Goal: Task Accomplishment & Management: Complete application form

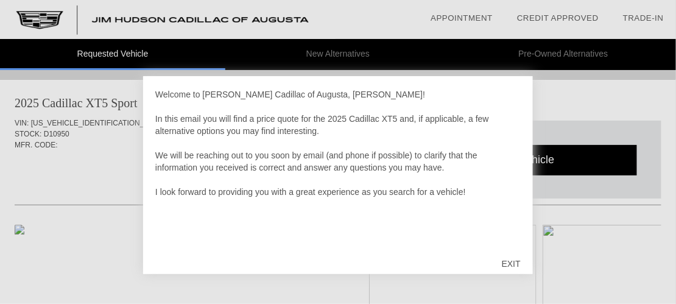
click at [503, 264] on div "EXIT" at bounding box center [511, 263] width 43 height 37
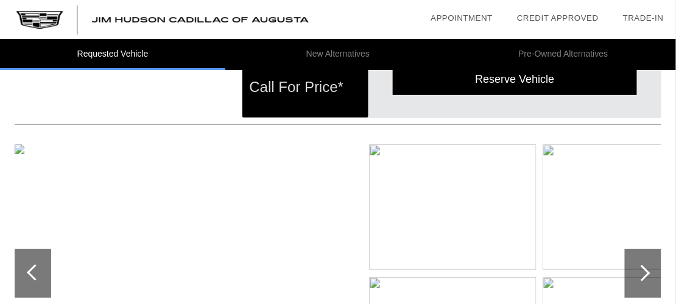
scroll to position [121, 0]
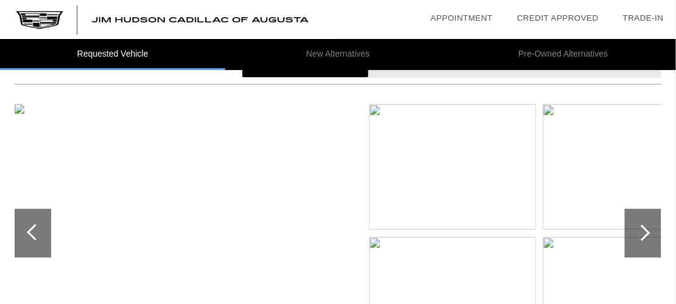
click at [417, 169] on img at bounding box center [453, 166] width 168 height 125
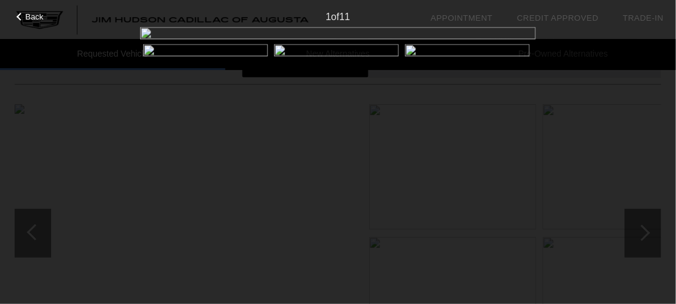
click at [281, 52] on img at bounding box center [336, 51] width 125 height 14
click at [280, 52] on img at bounding box center [336, 51] width 125 height 14
click at [29, 16] on span "Back" at bounding box center [35, 16] width 18 height 9
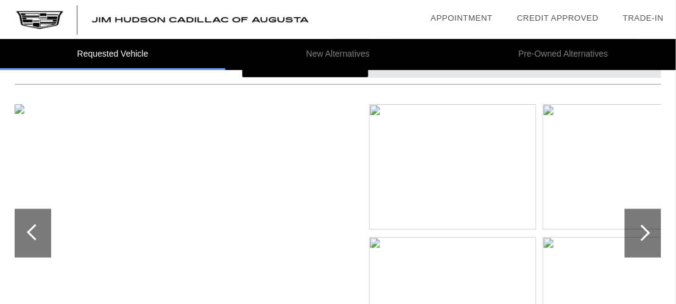
click at [646, 237] on div at bounding box center [643, 233] width 37 height 49
click at [644, 236] on div at bounding box center [642, 233] width 16 height 16
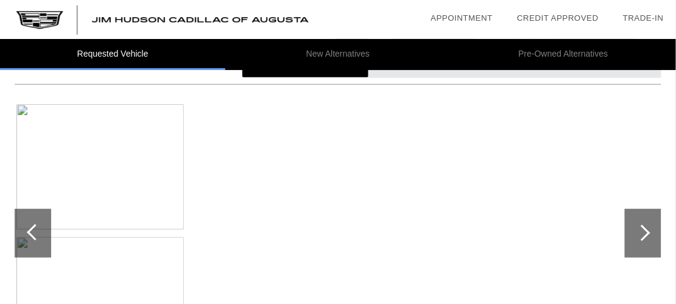
click at [644, 236] on div at bounding box center [642, 233] width 16 height 16
click at [32, 227] on div at bounding box center [35, 232] width 16 height 16
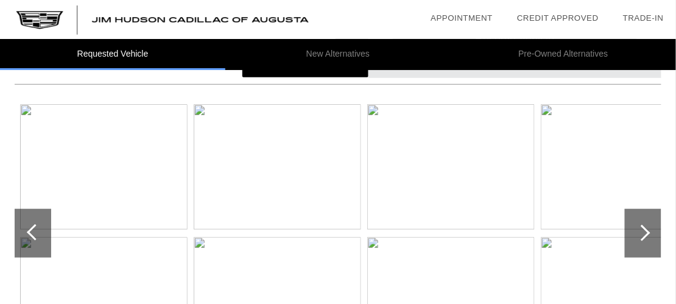
click at [32, 227] on div at bounding box center [35, 232] width 16 height 16
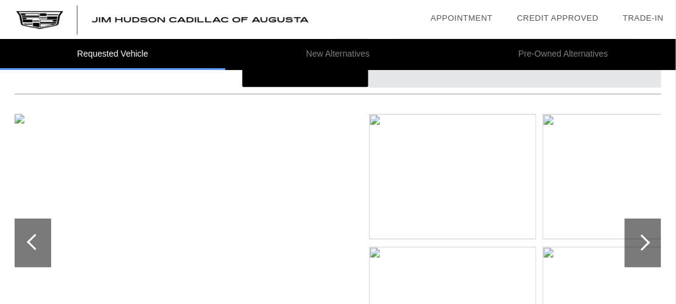
scroll to position [0, 0]
